Goal: Information Seeking & Learning: Learn about a topic

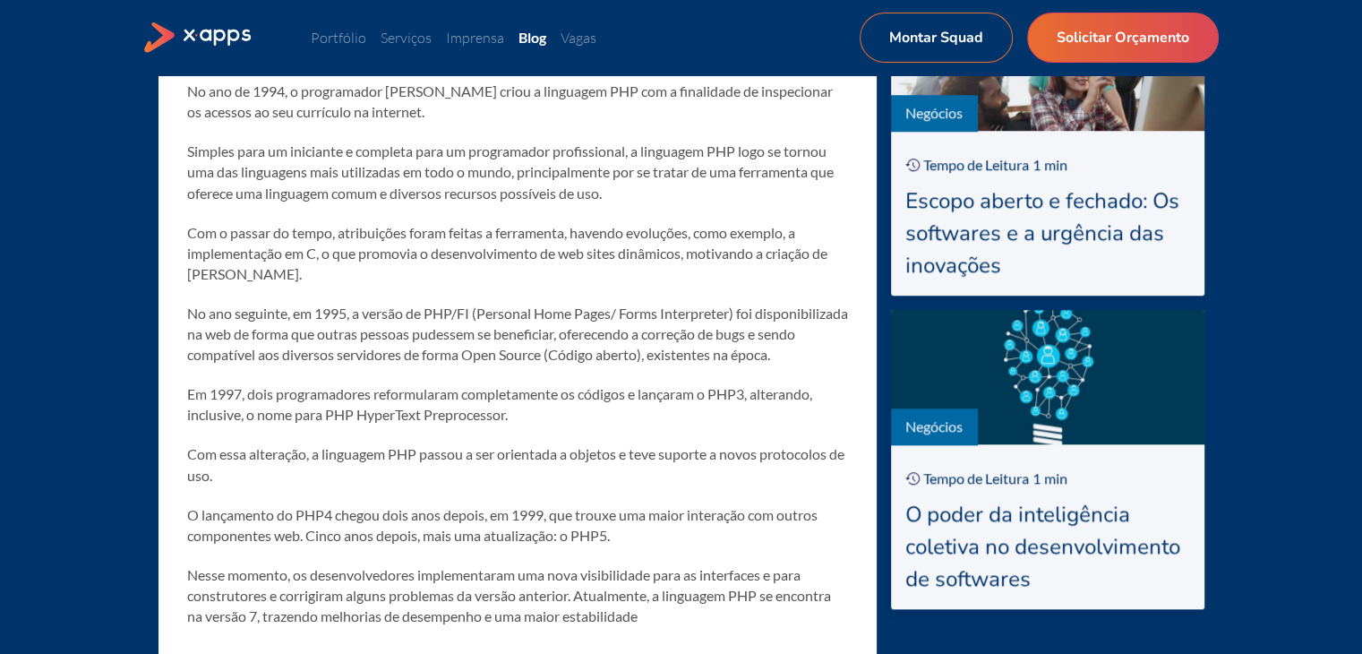
scroll to position [2059, 0]
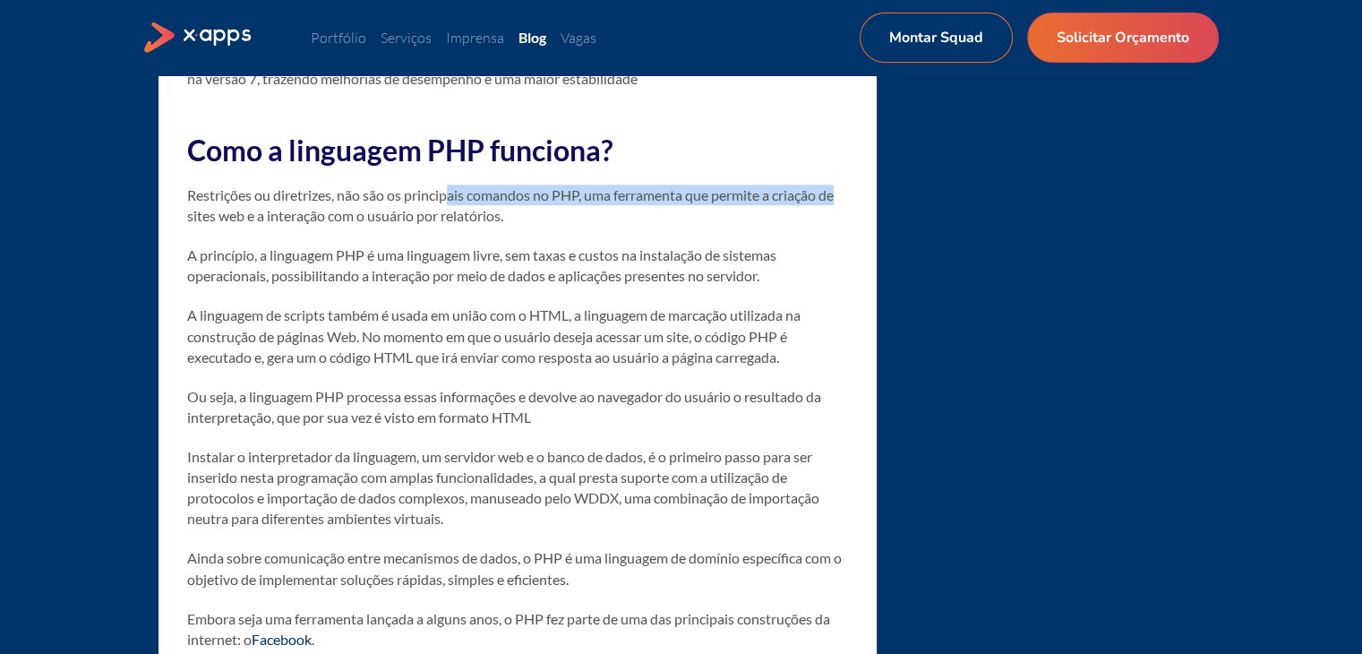
drag, startPoint x: 448, startPoint y: 195, endPoint x: 841, endPoint y: 209, distance: 394.2
click at [841, 209] on p "Restrições ou diretrizes, não são os principais comandos no PHP, uma ferramenta…" at bounding box center [517, 204] width 661 height 41
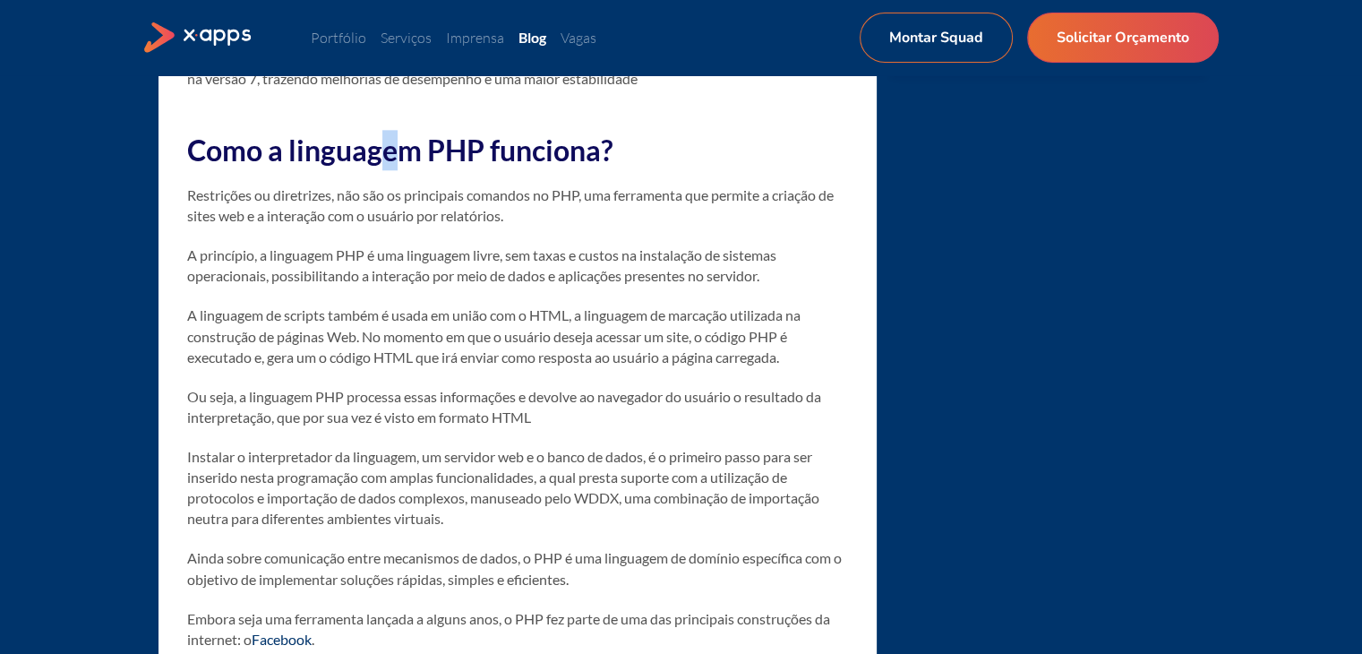
drag, startPoint x: 389, startPoint y: 153, endPoint x: 457, endPoint y: 158, distance: 68.2
click at [415, 155] on strong "Como a linguagem PHP funciona?" at bounding box center [399, 149] width 425 height 35
click at [619, 153] on h2 "Como a linguagem PHP funciona?" at bounding box center [517, 150] width 661 height 40
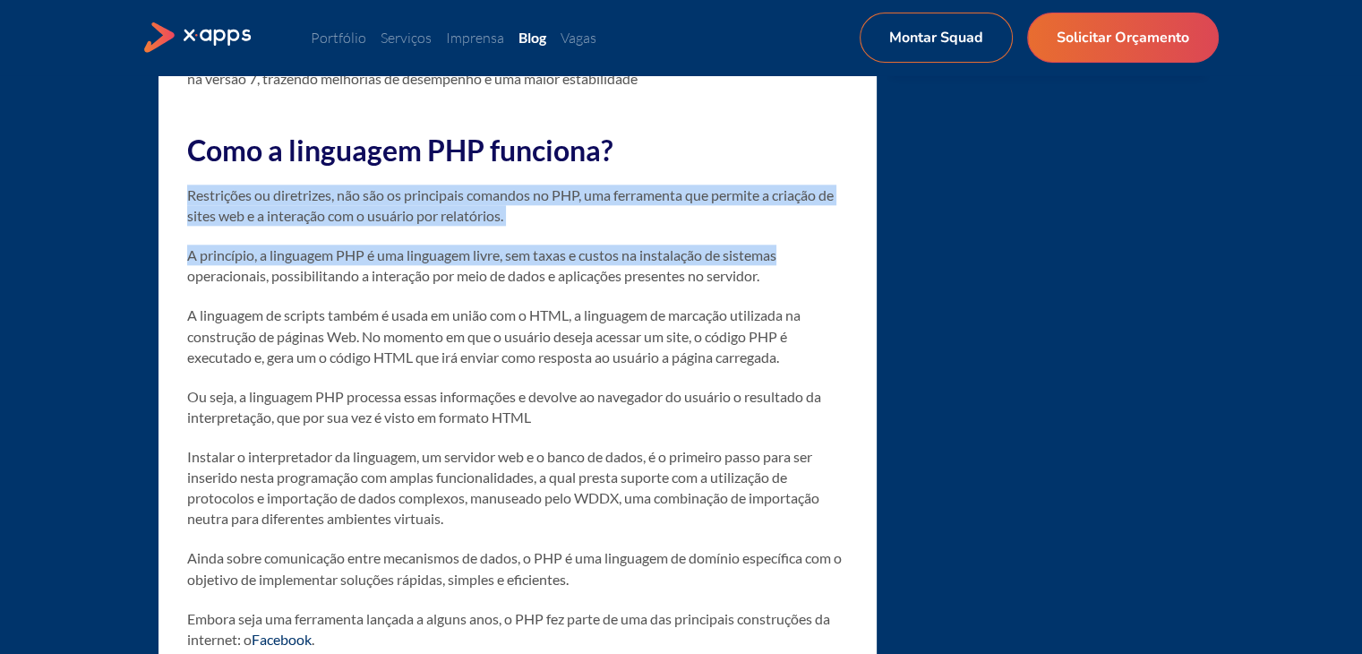
drag, startPoint x: 175, startPoint y: 310, endPoint x: 839, endPoint y: 286, distance: 663.8
click at [839, 286] on p "A princípio, a linguagem PHP é uma linguagem livre, sem taxas e custos na insta…" at bounding box center [517, 264] width 661 height 41
